Goal: Transaction & Acquisition: Obtain resource

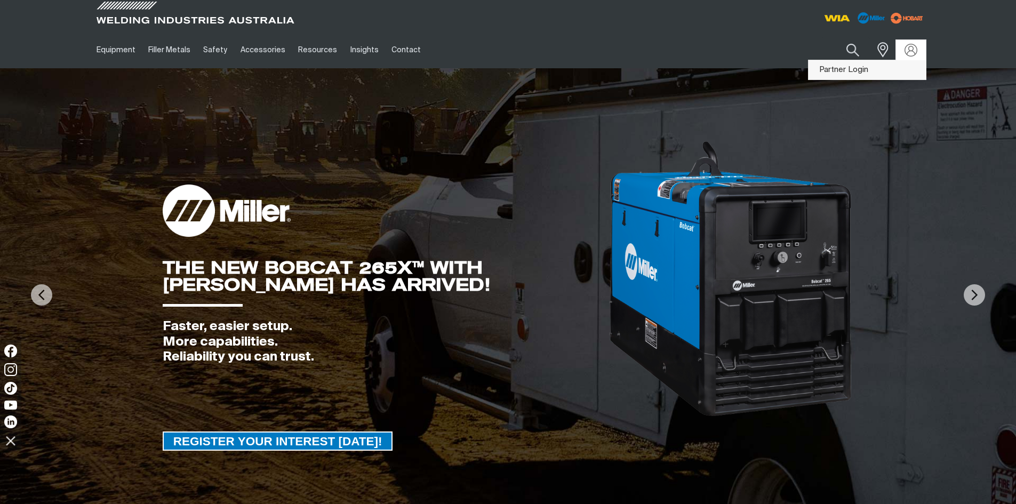
click at [851, 67] on link "Partner Login" at bounding box center [867, 70] width 117 height 20
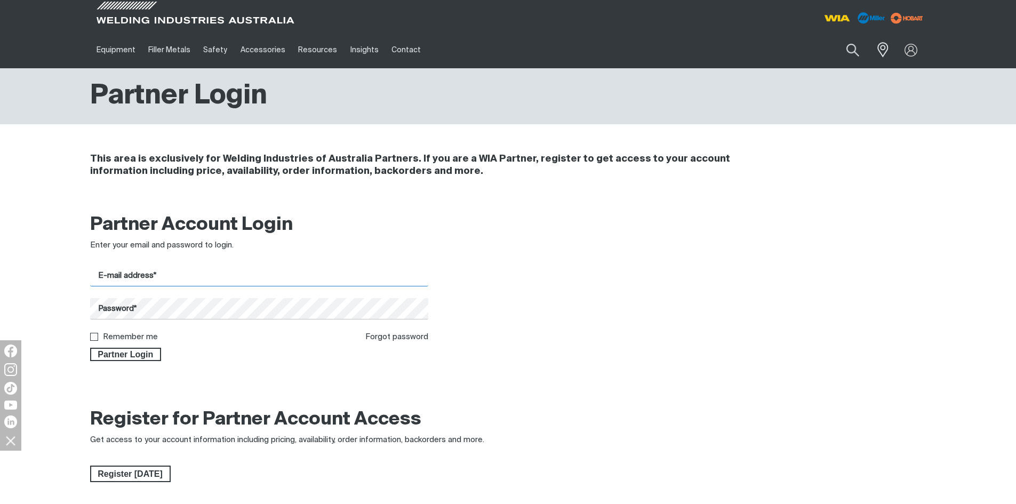
click at [151, 279] on input "E-mail address*" at bounding box center [259, 276] width 339 height 21
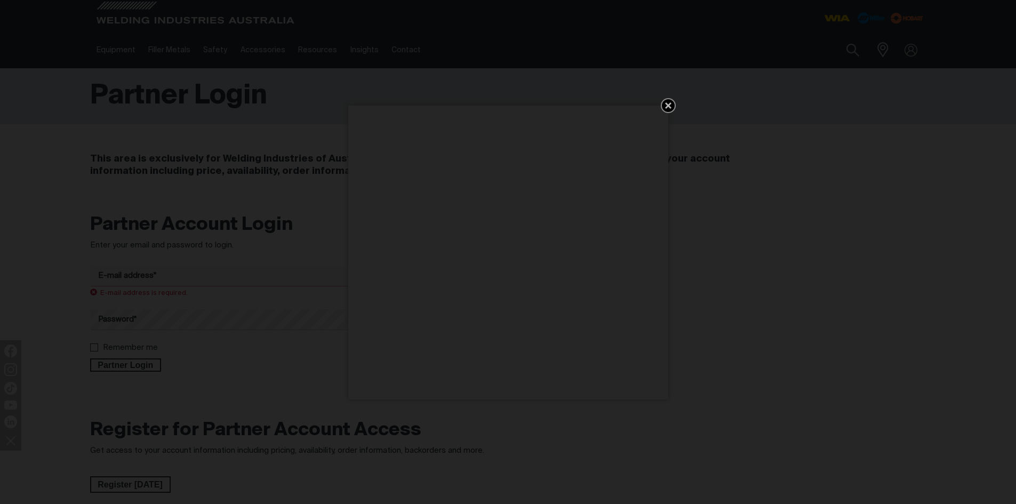
click at [174, 302] on div "Get 5 WIA Welding Guides Free!" at bounding box center [508, 252] width 1016 height 504
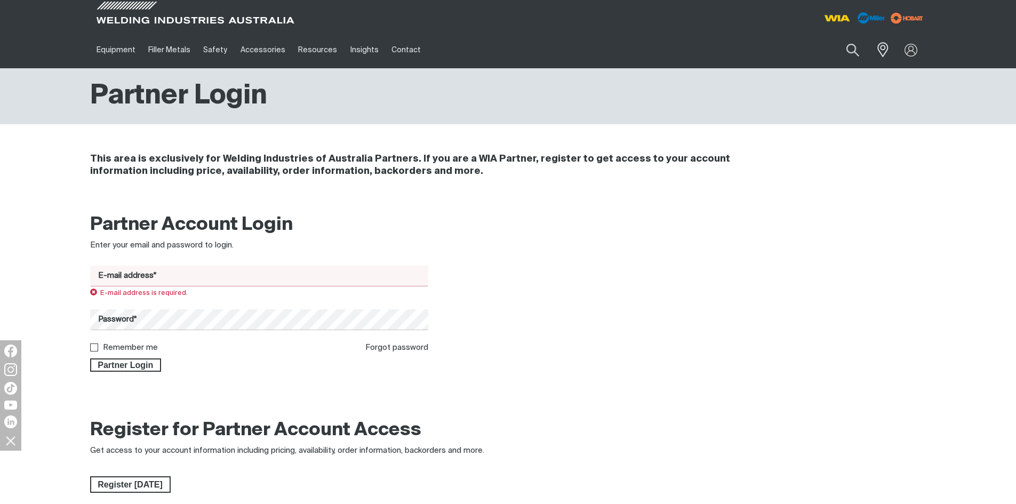
click at [160, 275] on input "E-mail address*" at bounding box center [259, 276] width 339 height 21
type input "[PERSON_NAME][EMAIL_ADDRESS][DOMAIN_NAME]"
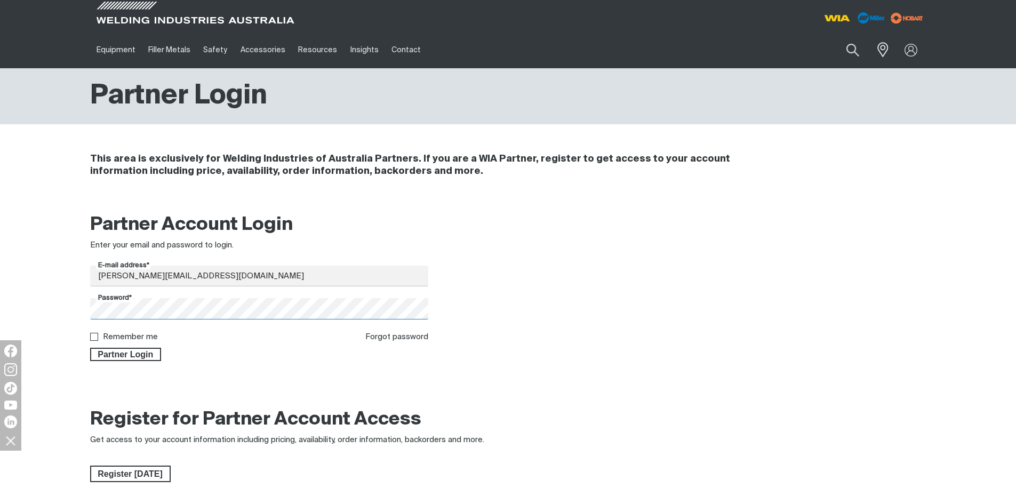
click at [90, 348] on button "Partner Login" at bounding box center [125, 355] width 71 height 14
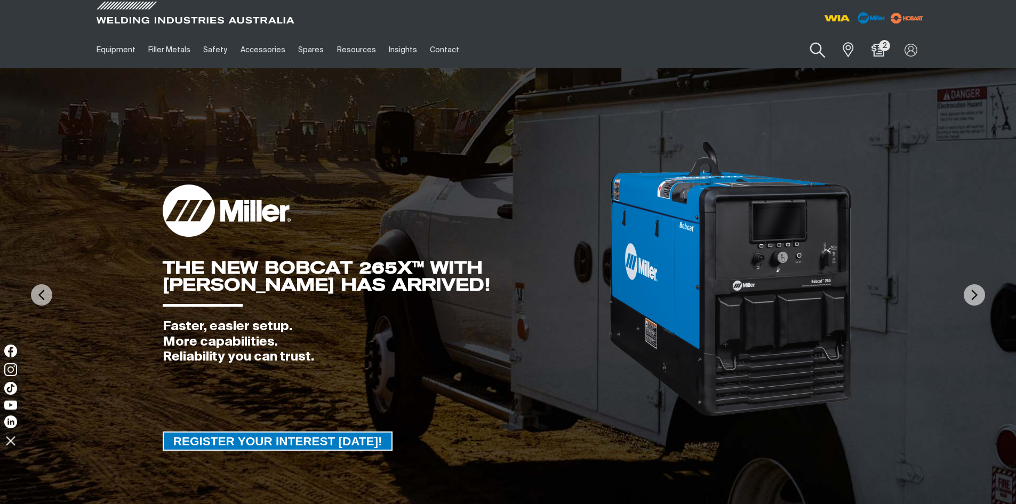
click at [819, 50] on button "Search products" at bounding box center [817, 50] width 43 height 30
click at [718, 45] on input "Search" at bounding box center [753, 50] width 164 height 24
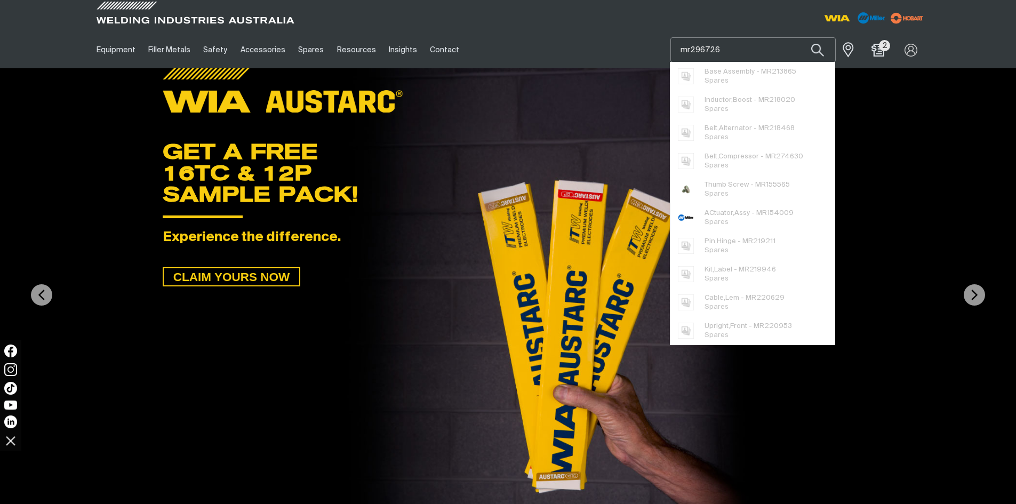
click at [799, 37] on button "Search products" at bounding box center [817, 49] width 36 height 25
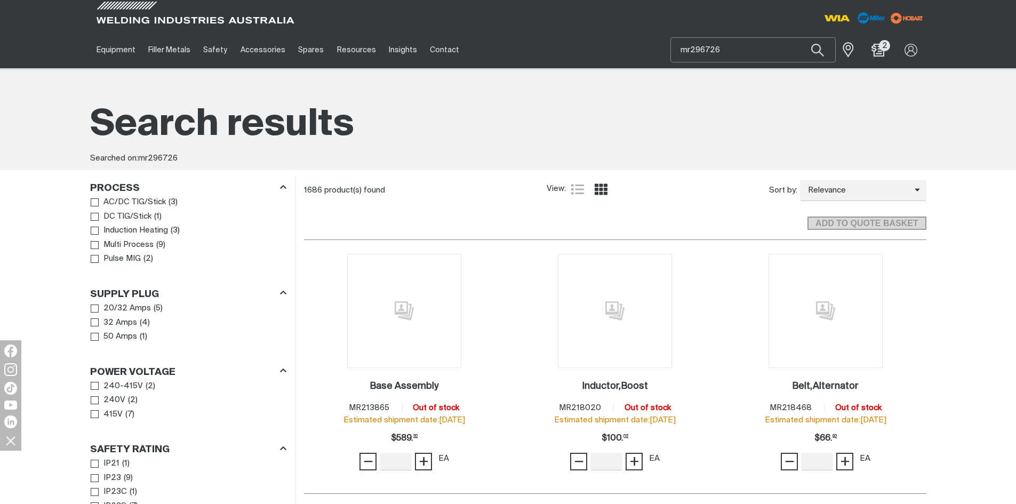
drag, startPoint x: 732, startPoint y: 50, endPoint x: 679, endPoint y: 51, distance: 52.8
click at [679, 51] on input "mr296726" at bounding box center [753, 50] width 164 height 24
type input "mr272762"
click at [799, 37] on button "Search products" at bounding box center [817, 49] width 36 height 25
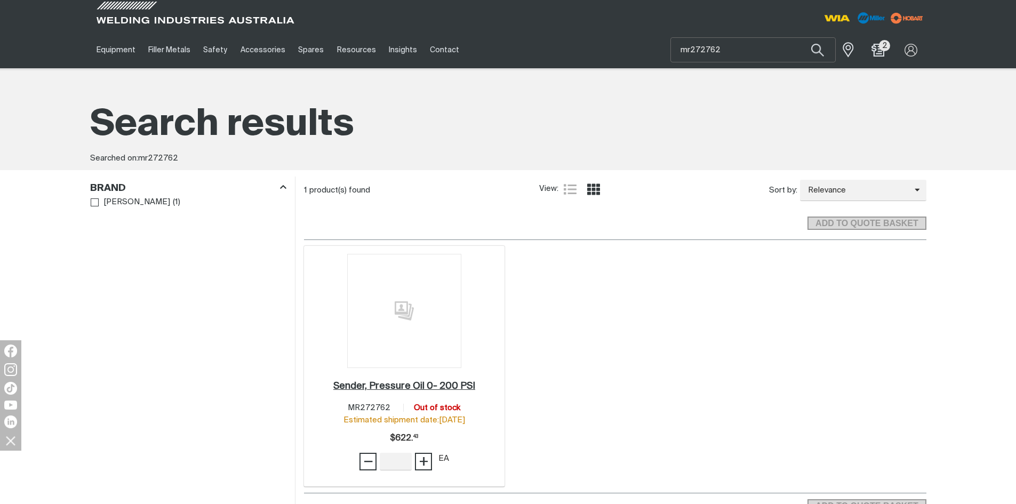
click at [420, 381] on h2 "Sender, Pressure Oil 0- 200 PSI ." at bounding box center [404, 386] width 142 height 10
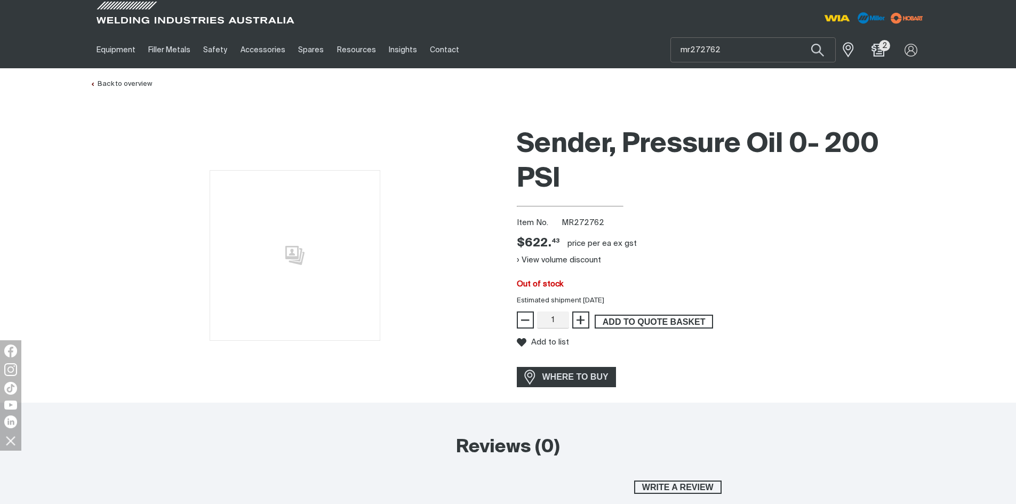
click at [651, 319] on span "ADD TO QUOTE BASKET" at bounding box center [654, 322] width 116 height 14
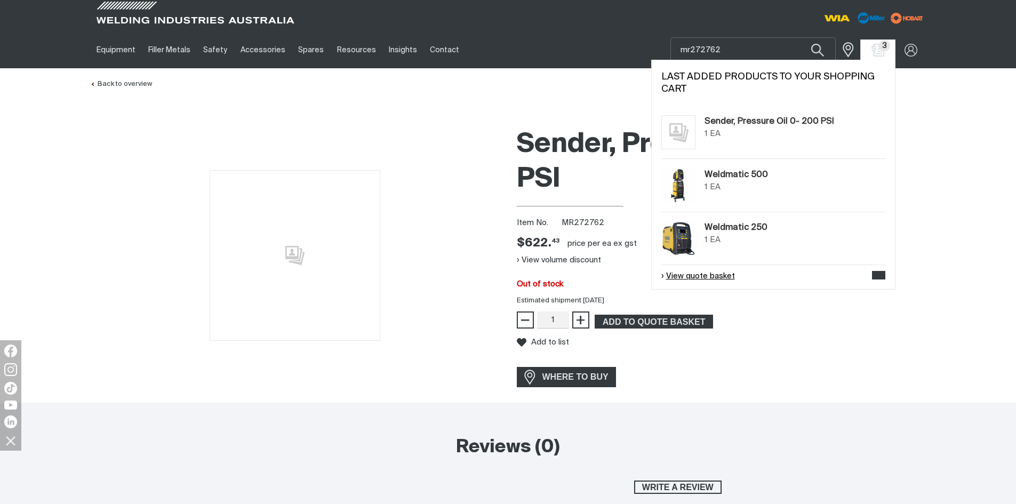
click at [717, 273] on link "View quote basket" at bounding box center [698, 276] width 74 height 12
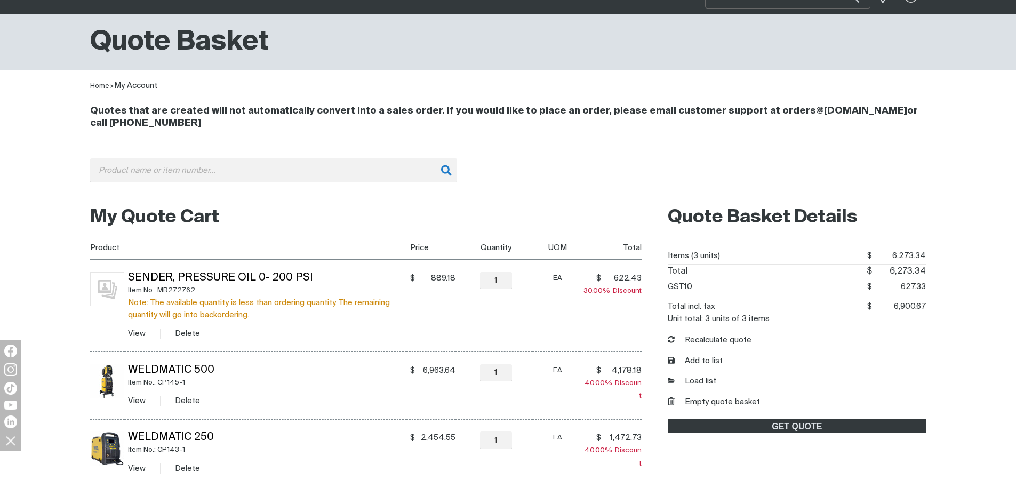
scroll to position [107, 0]
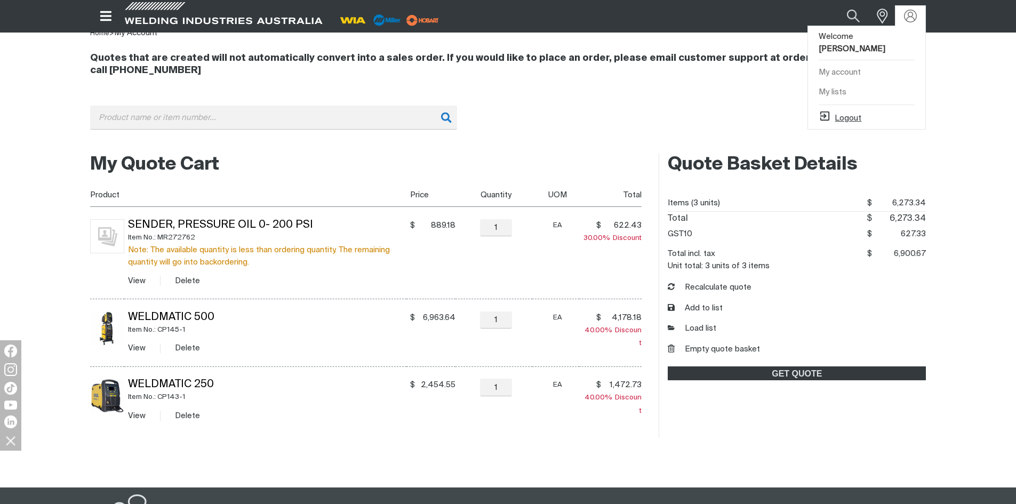
click at [842, 110] on button "Logout" at bounding box center [840, 116] width 43 height 13
